Goal: Information Seeking & Learning: Learn about a topic

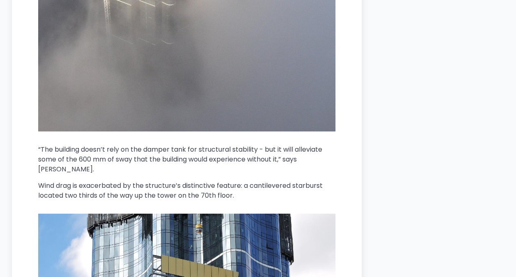
scroll to position [2730, 0]
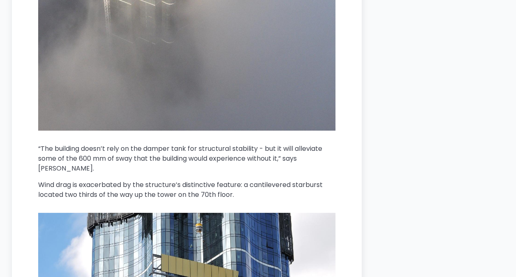
click at [248, 144] on p "“The building doesn’t rely on the damper tank for structural stability - but it…" at bounding box center [186, 159] width 297 height 30
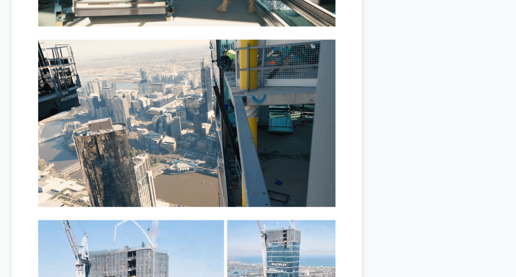
scroll to position [5198, 0]
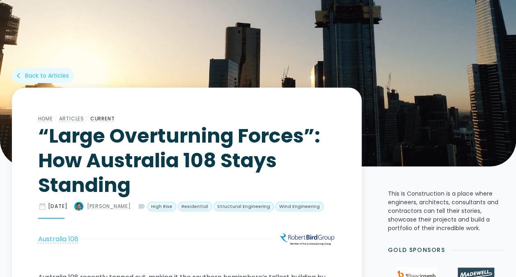
scroll to position [148, 0]
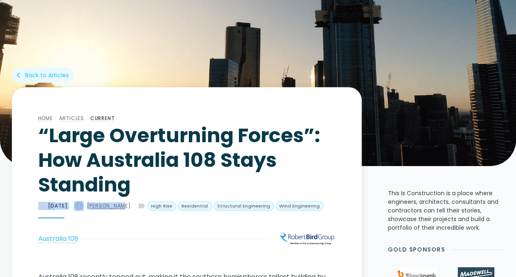
drag, startPoint x: 33, startPoint y: 202, endPoint x: 136, endPoint y: 203, distance: 103.4
drag, startPoint x: 136, startPoint y: 203, endPoint x: 140, endPoint y: 220, distance: 17.2
click at [140, 220] on div "Home / Articles / Current “Large Overturning Forces”: How Australia 108 Stays S…" at bounding box center [186, 179] width 297 height 132
drag, startPoint x: 136, startPoint y: 207, endPoint x: 45, endPoint y: 200, distance: 90.9
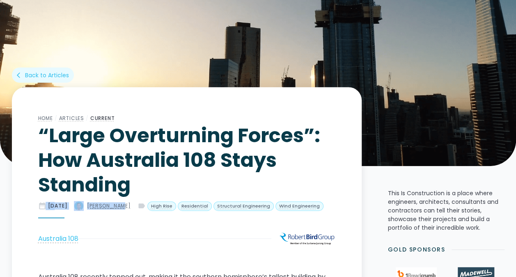
click at [45, 200] on div "date_range [DATE] [PERSON_NAME] label High Rise Residential Structural Engineer…" at bounding box center [186, 205] width 297 height 10
copy div "e [DATE] [PERSON_NAME]"
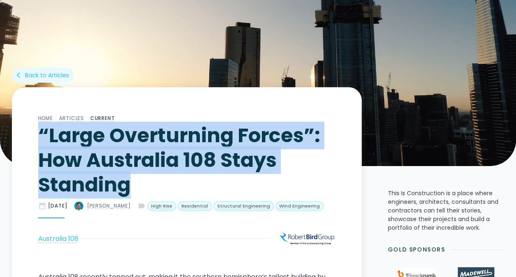
drag, startPoint x: 135, startPoint y: 188, endPoint x: 42, endPoint y: 135, distance: 107.0
click at [42, 135] on h1 "“Large Overturning Forces”: How Australia 108 Stays Standing" at bounding box center [186, 160] width 297 height 74
copy h1 "“Large Overturning Forces”: How Australia 108 Stays Standing"
